Goal: Information Seeking & Learning: Learn about a topic

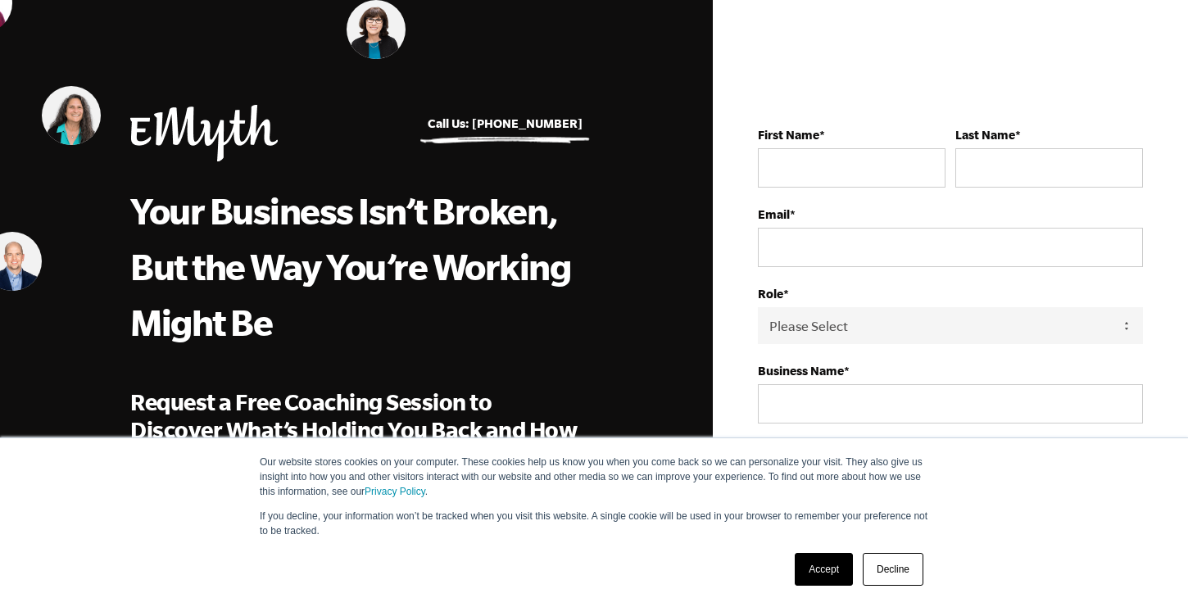
click at [892, 575] on link "Decline" at bounding box center [893, 569] width 61 height 33
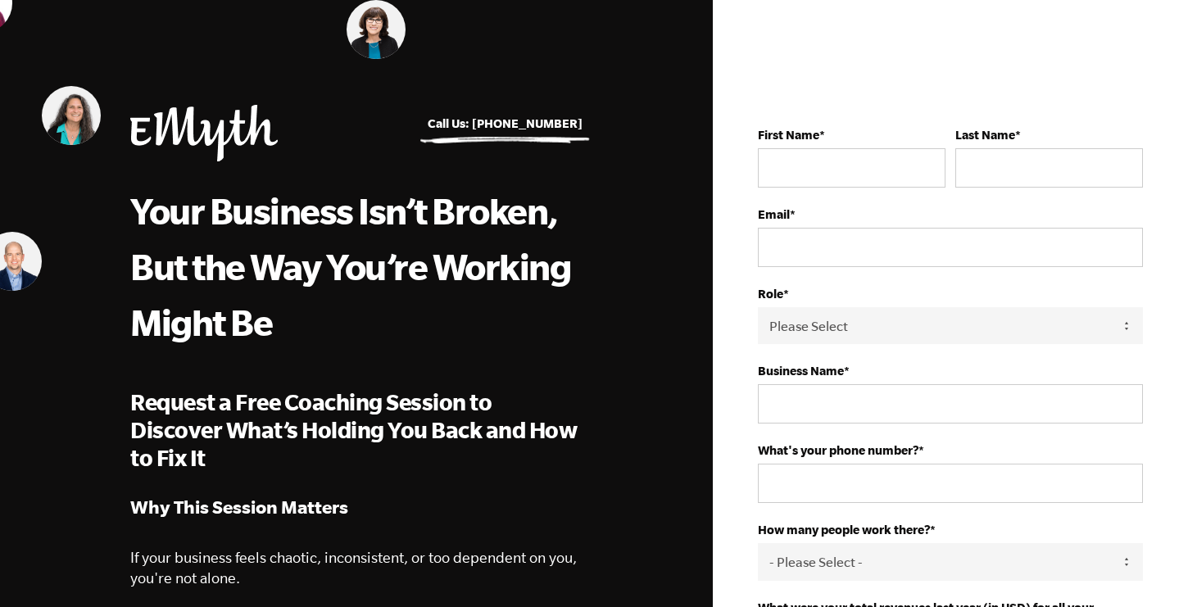
click at [220, 132] on img at bounding box center [203, 133] width 147 height 57
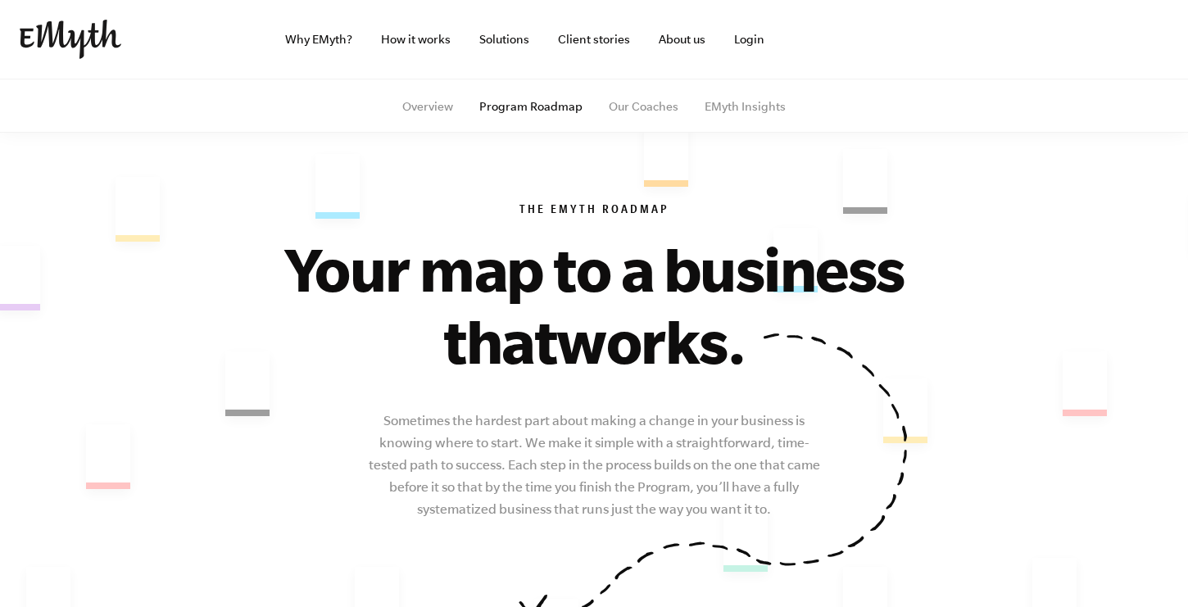
click at [195, 292] on div "The EMyth Roadmap Your map to a business that works. Sometimes the hardest part…" at bounding box center [594, 360] width 996 height 459
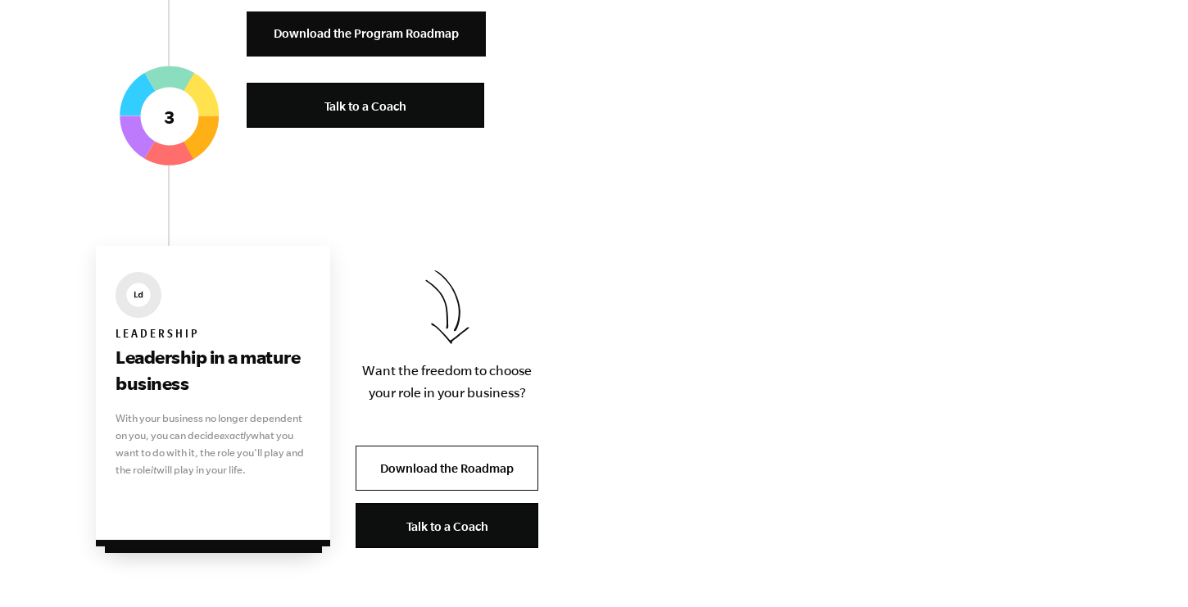
scroll to position [3501, 0]
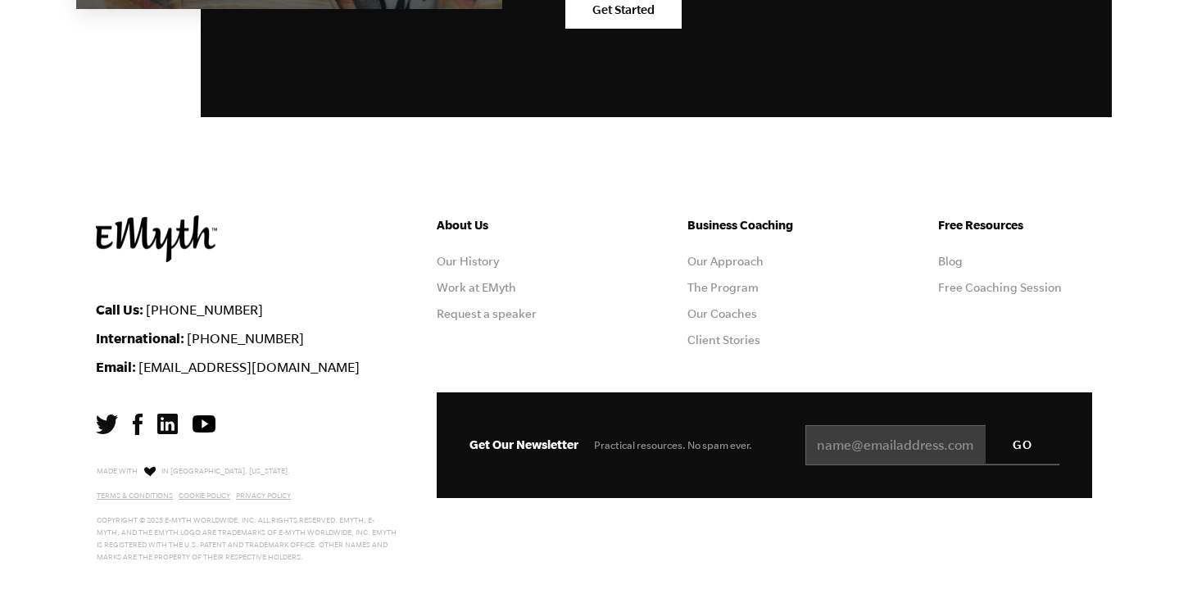
scroll to position [4757, 0]
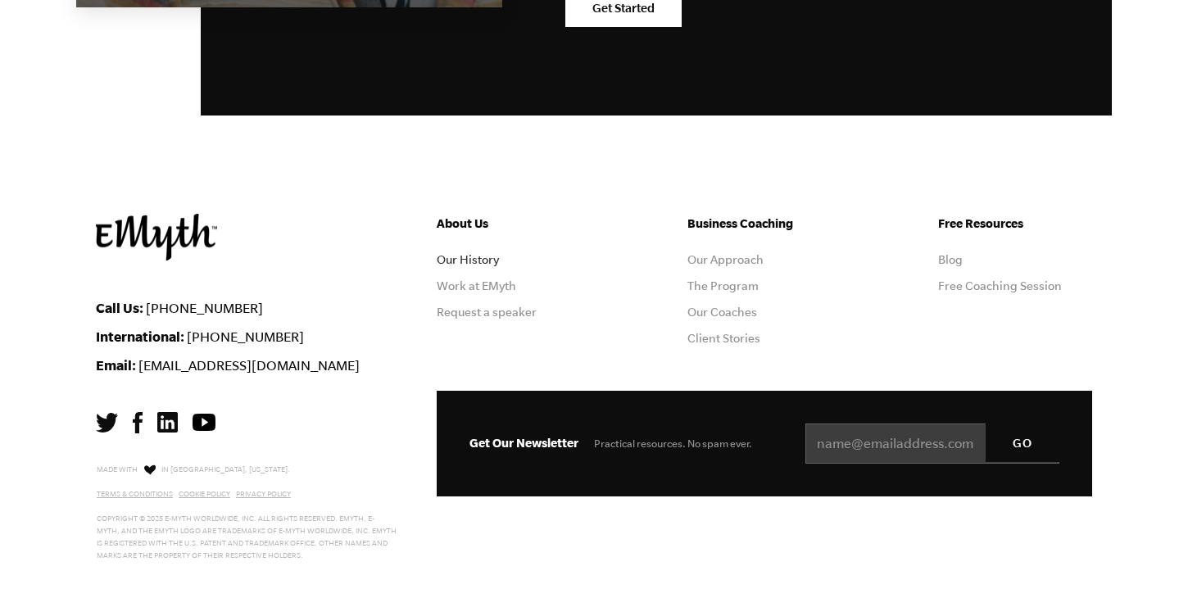
click at [459, 257] on link "Our History" at bounding box center [468, 259] width 62 height 13
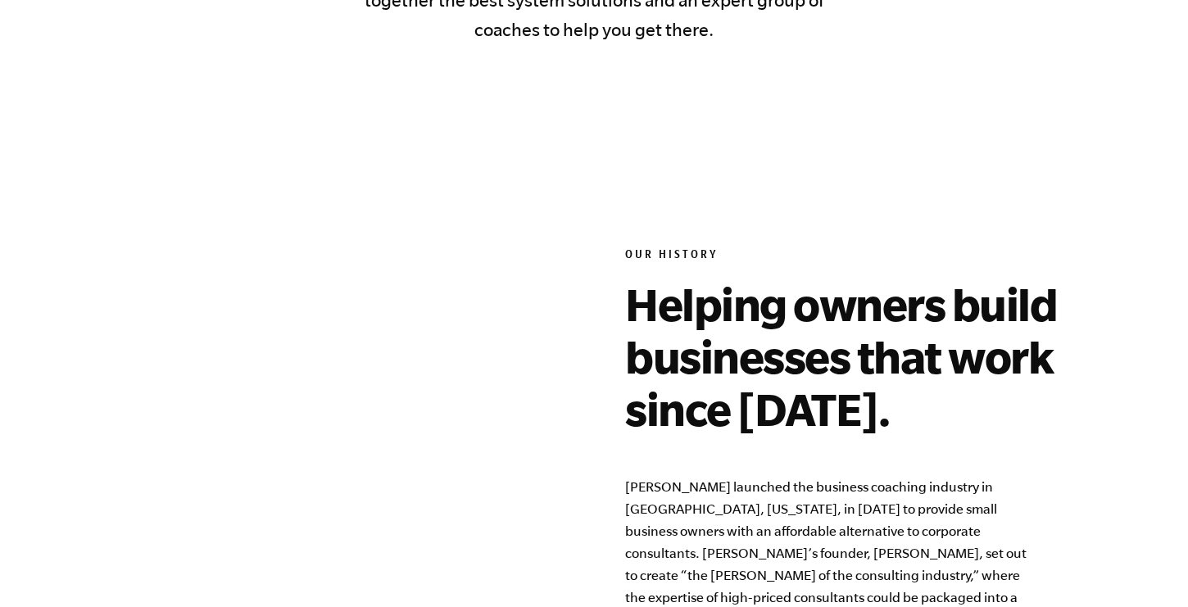
scroll to position [736, 0]
